Goal: Find specific page/section: Find specific page/section

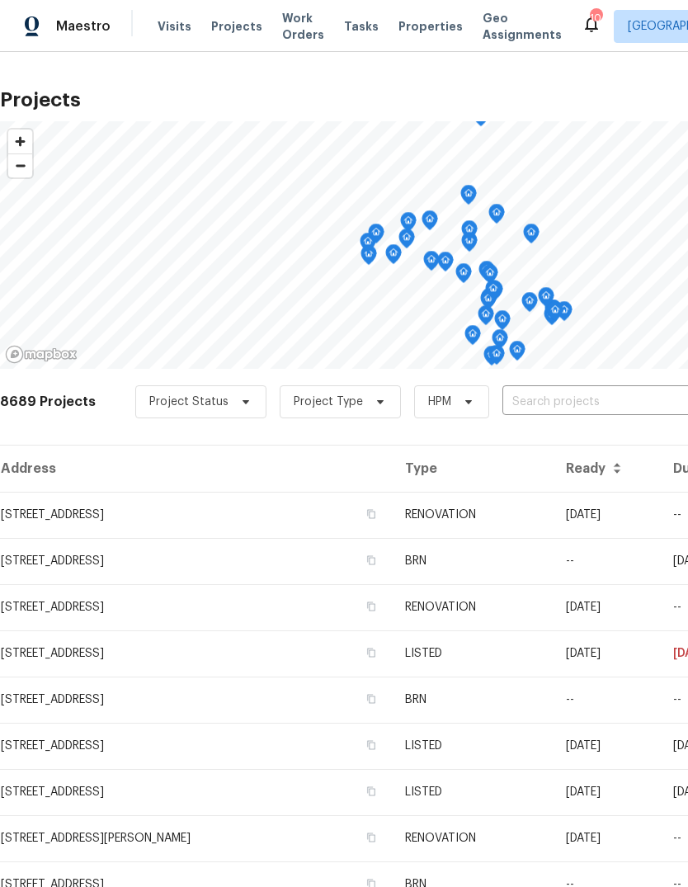
click at [549, 404] on input "text" at bounding box center [597, 402] width 189 height 26
type input "1717"
click at [612, 437] on li "[STREET_ADDRESS]" at bounding box center [563, 439] width 240 height 27
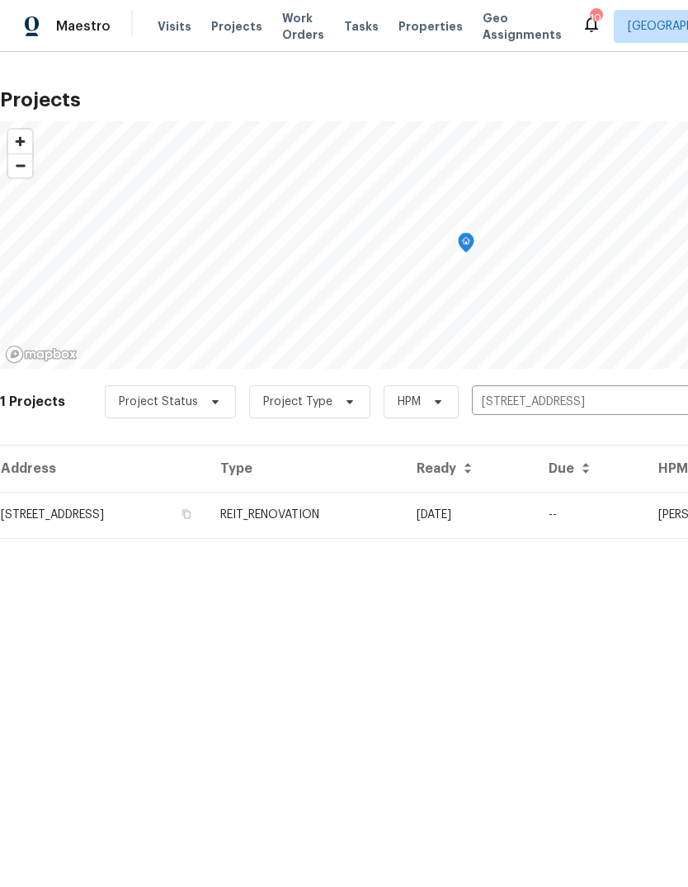
click at [404, 521] on td "REIT_RENOVATION" at bounding box center [305, 515] width 196 height 46
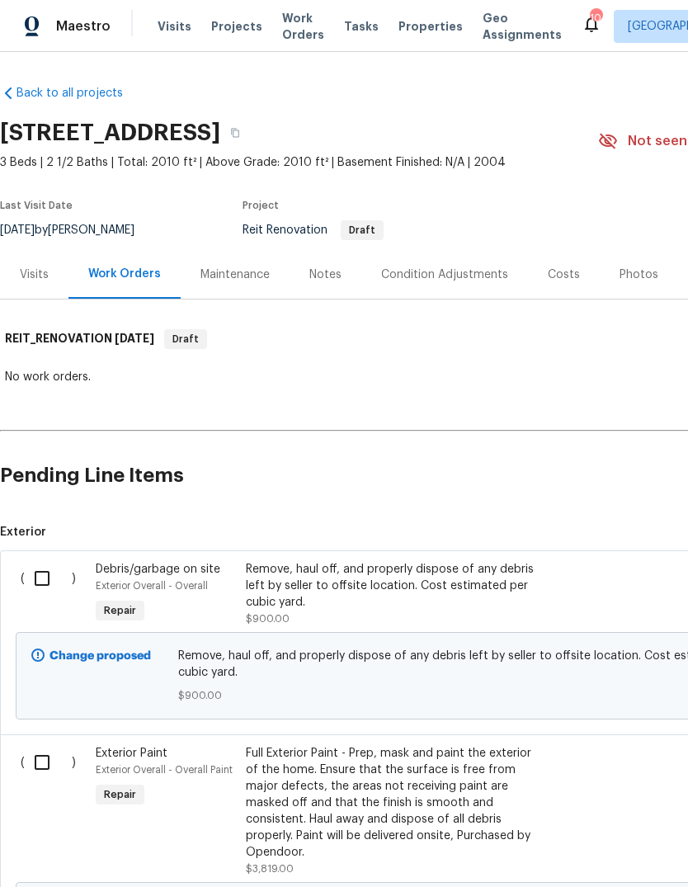
click at [564, 267] on div "Costs" at bounding box center [564, 275] width 32 height 17
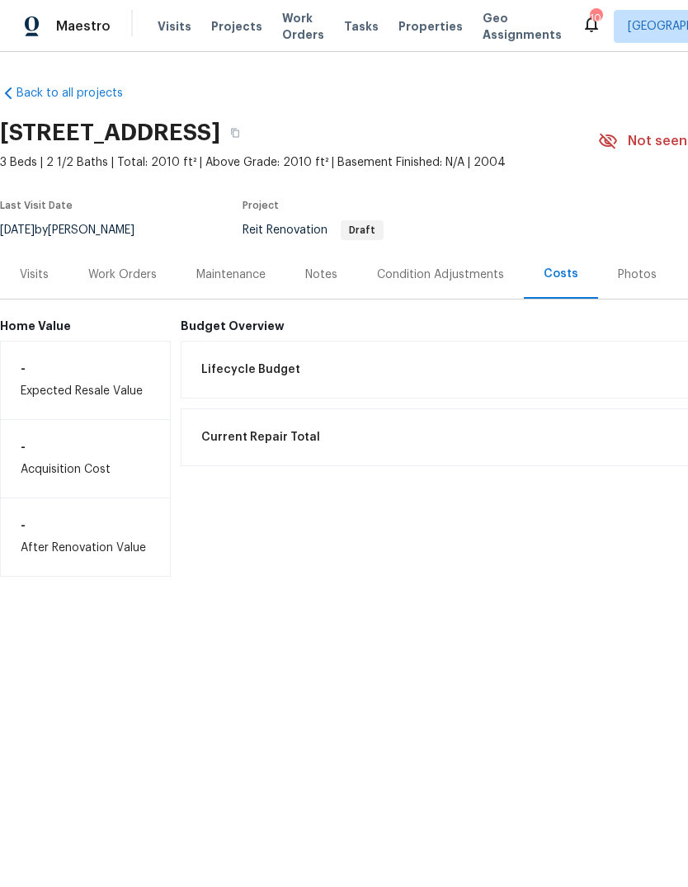
click at [328, 282] on div "Notes" at bounding box center [321, 275] width 32 height 17
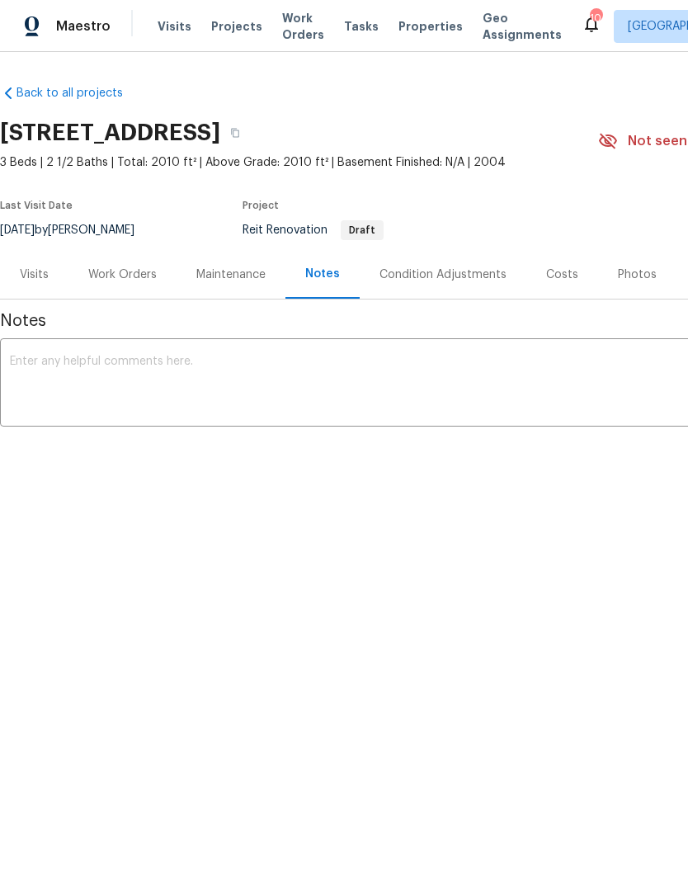
click at [144, 283] on div "Work Orders" at bounding box center [122, 274] width 108 height 49
